Goal: Check status

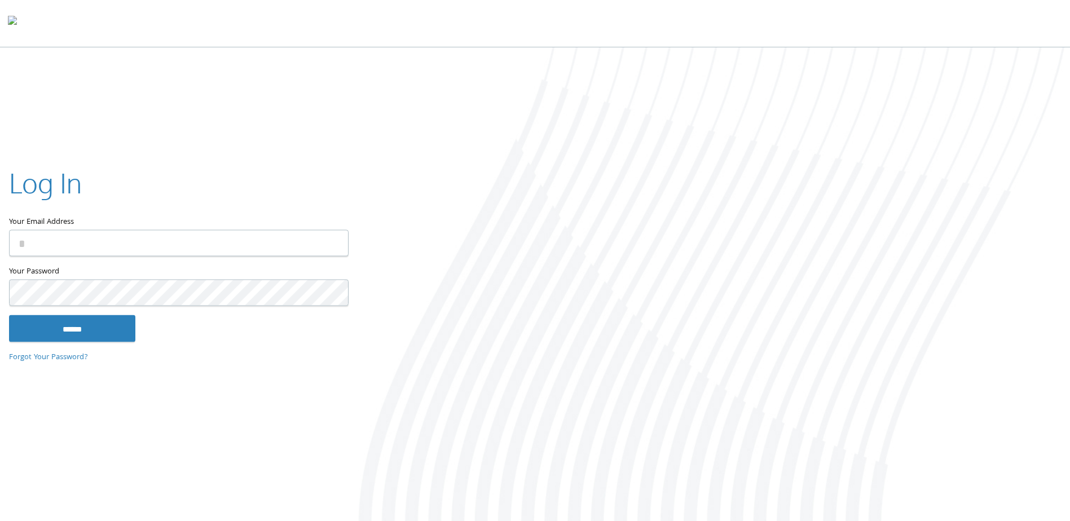
type input "**********"
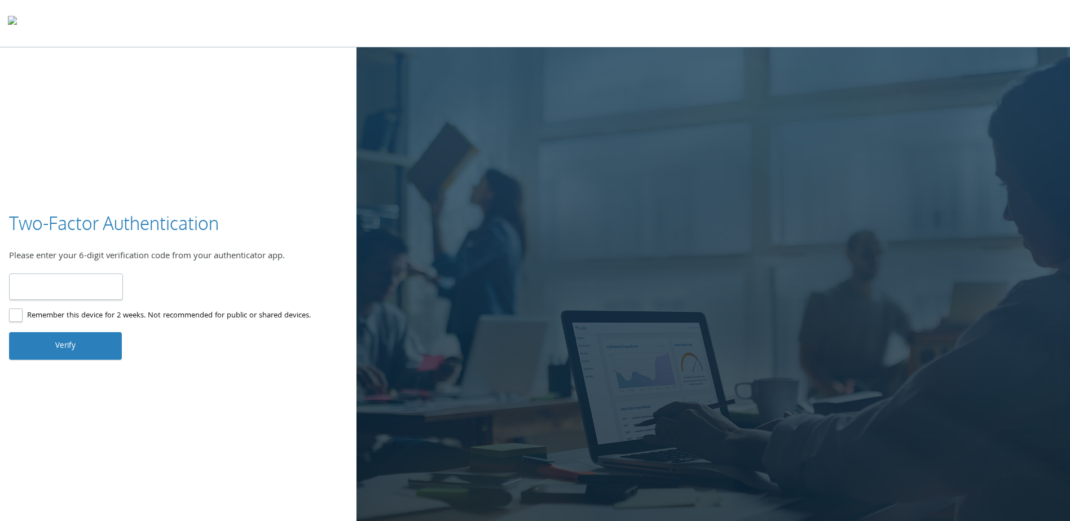
click at [62, 285] on input "number" at bounding box center [66, 287] width 114 height 27
type input "*"
type input "******"
